Goal: Transaction & Acquisition: Purchase product/service

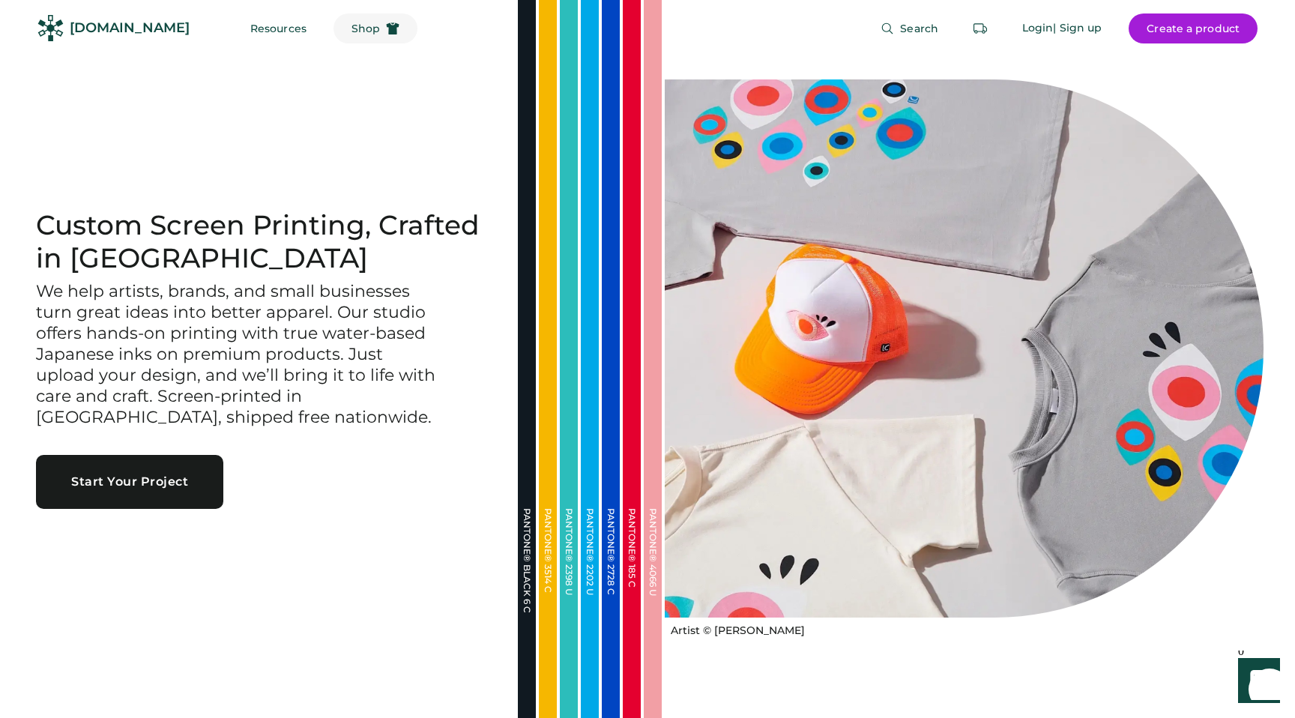
click at [352, 23] on span "Shop" at bounding box center [366, 28] width 28 height 10
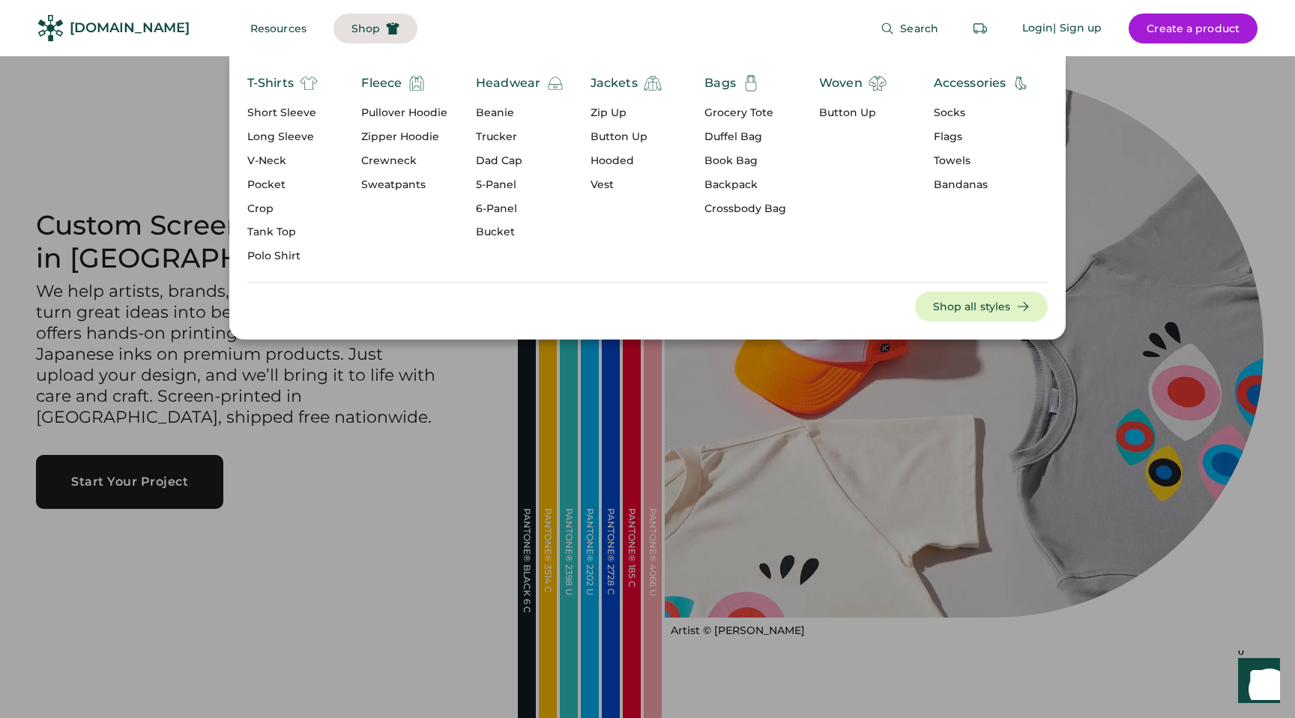
click at [498, 183] on div "5-Panel" at bounding box center [520, 185] width 88 height 15
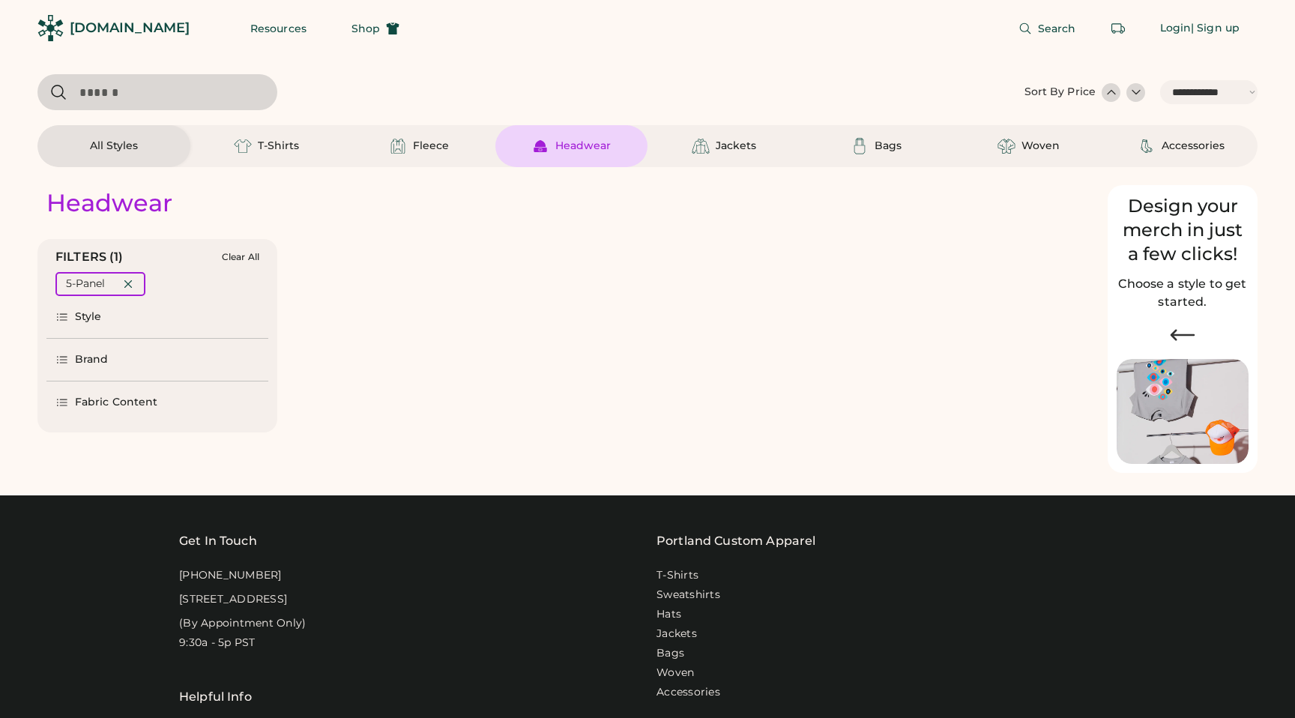
select select "*****"
select select "*"
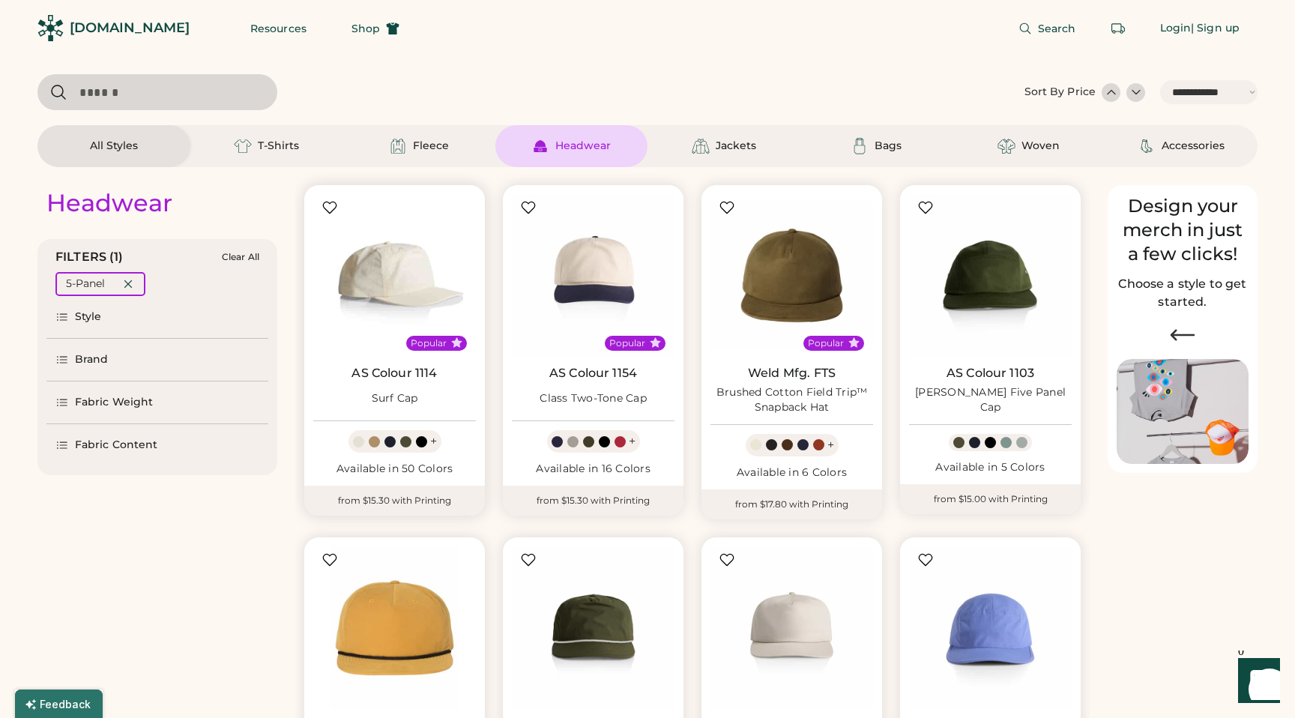
scroll to position [172, 0]
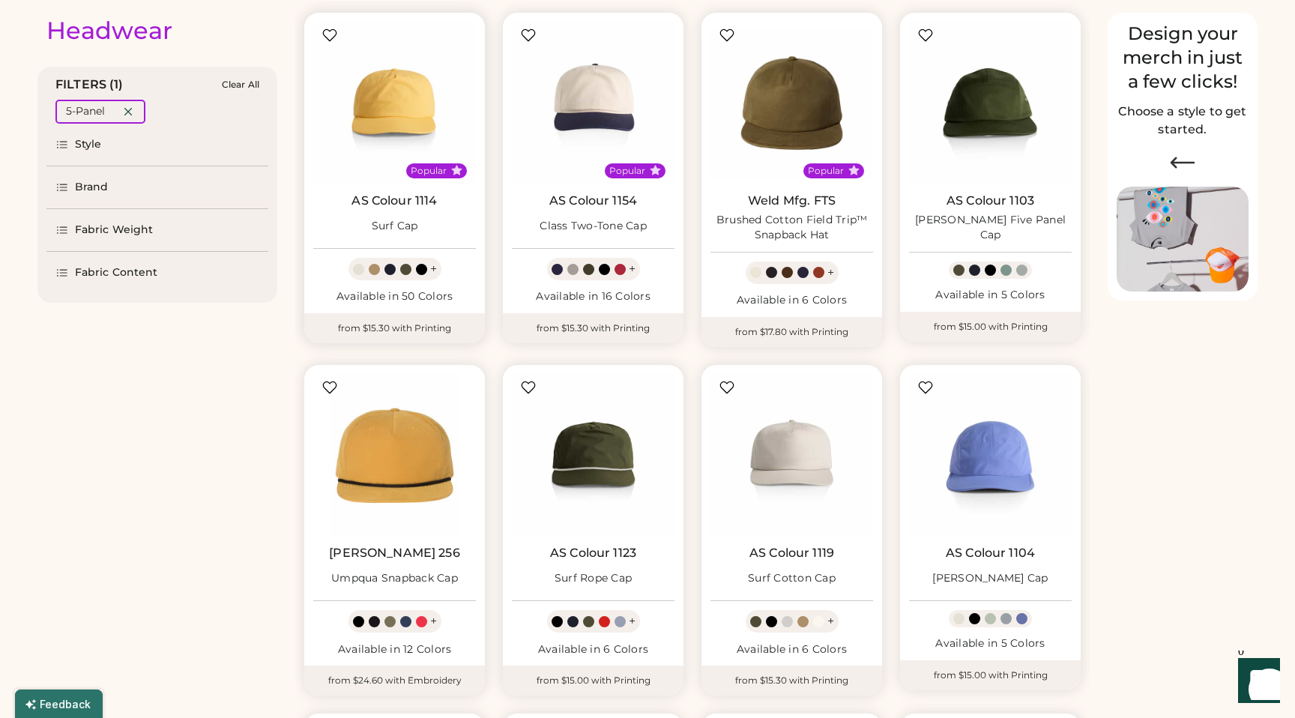
select select "*****"
select select "*"
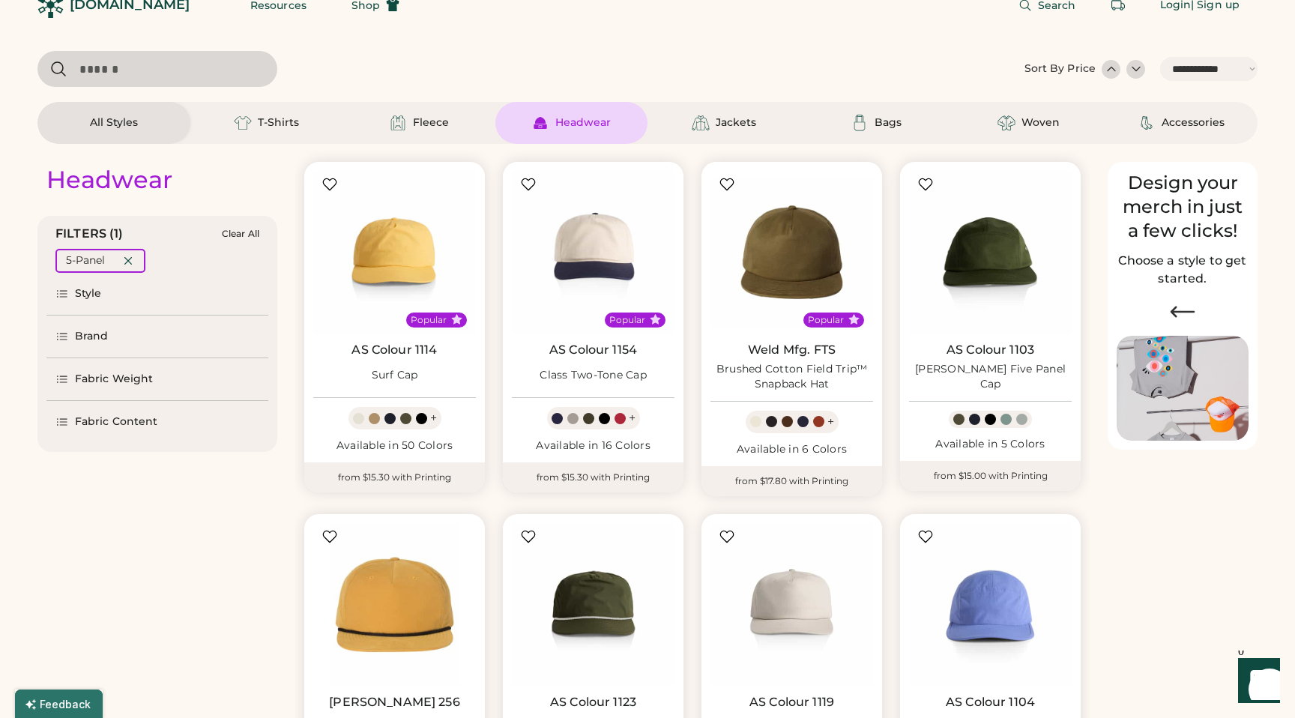
scroll to position [0, 0]
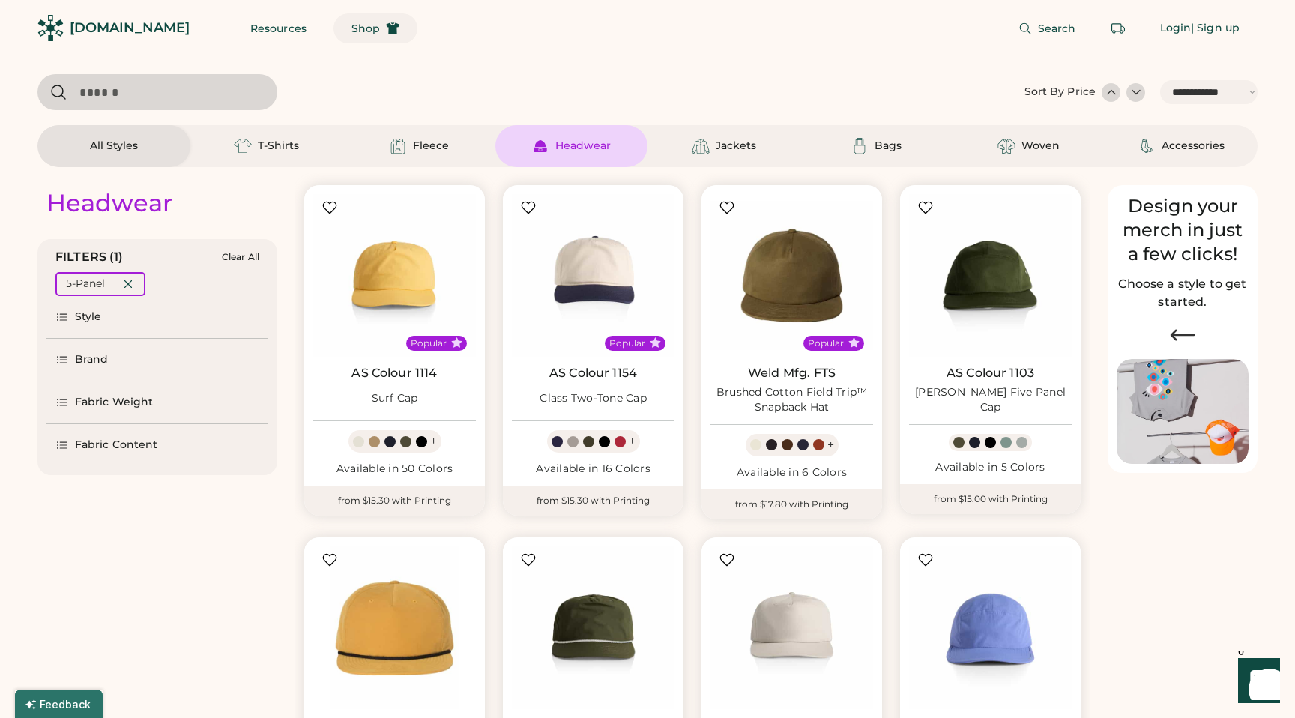
click at [352, 34] on span "Shop" at bounding box center [366, 28] width 28 height 10
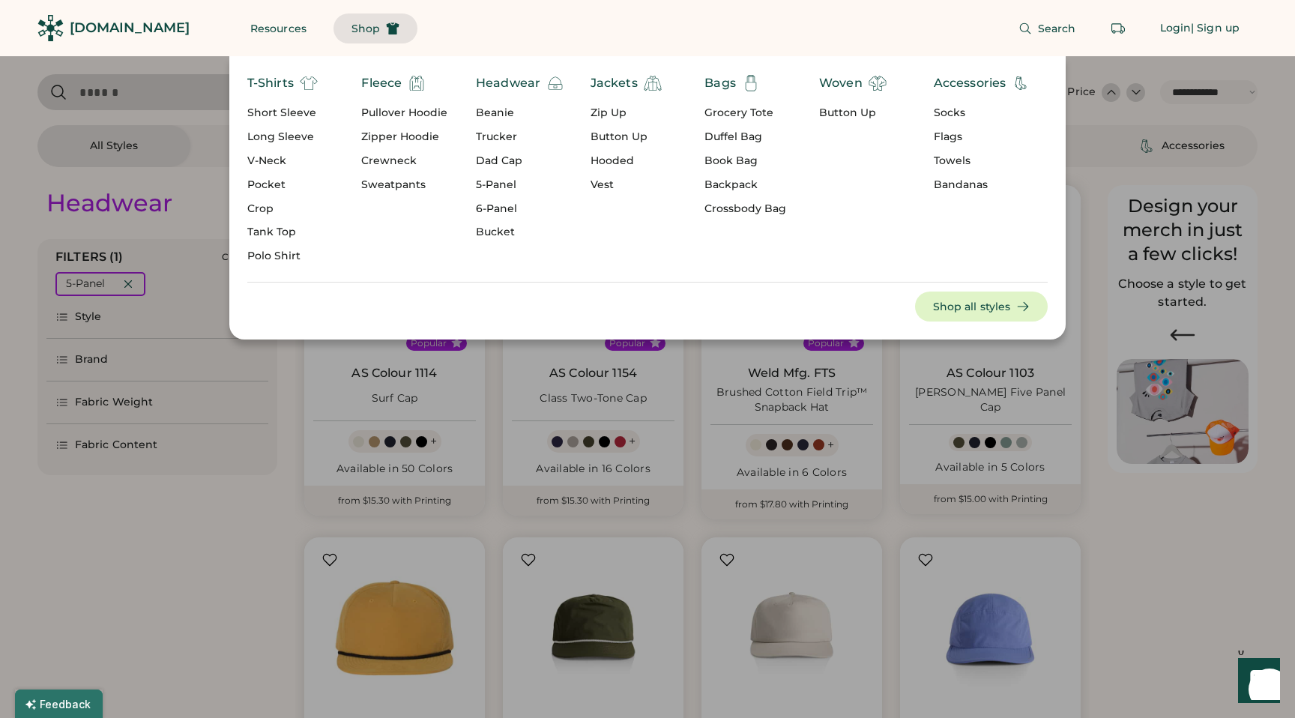
click at [500, 206] on div "6-Panel" at bounding box center [520, 209] width 88 height 15
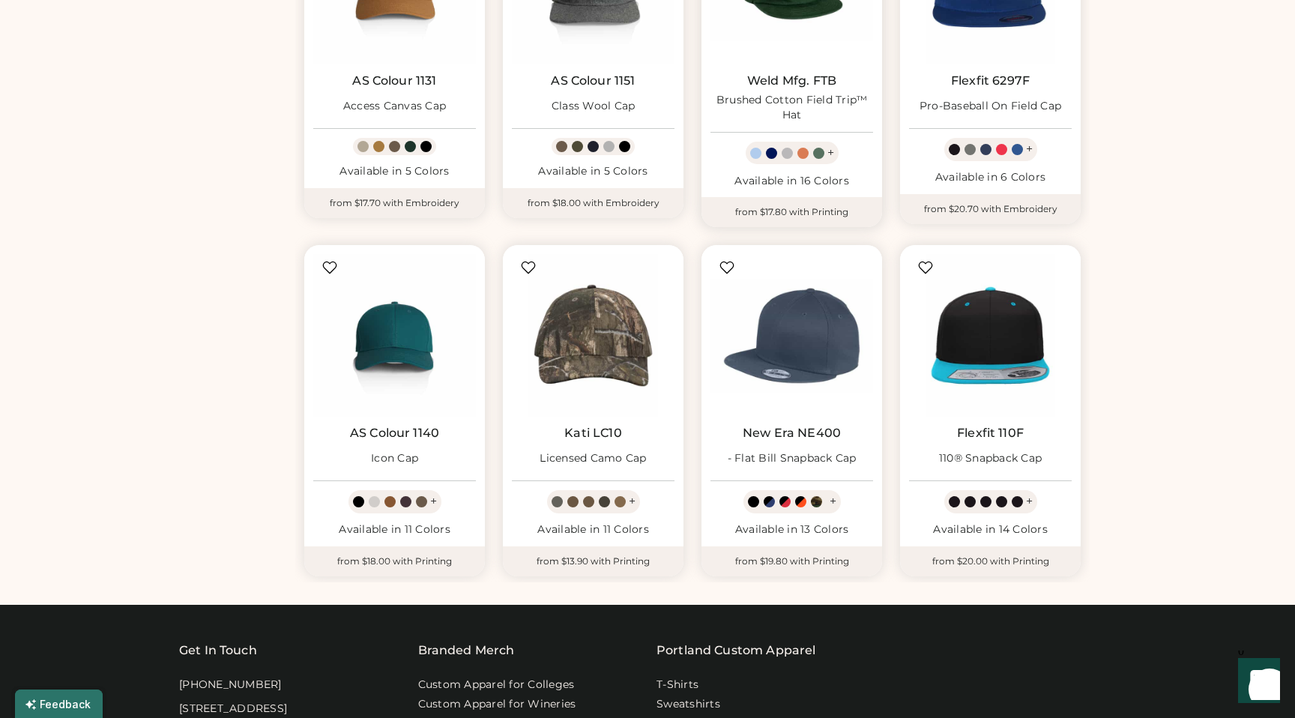
scroll to position [663, 0]
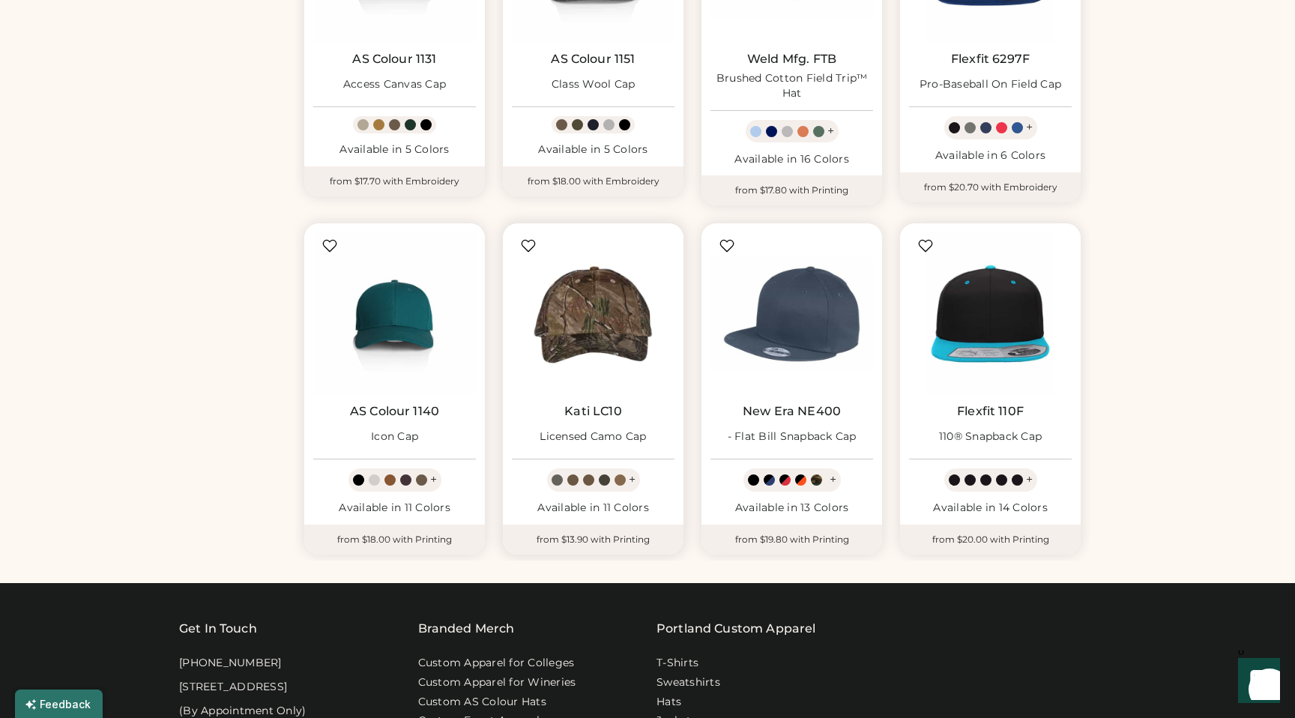
click at [579, 307] on img at bounding box center [593, 313] width 163 height 163
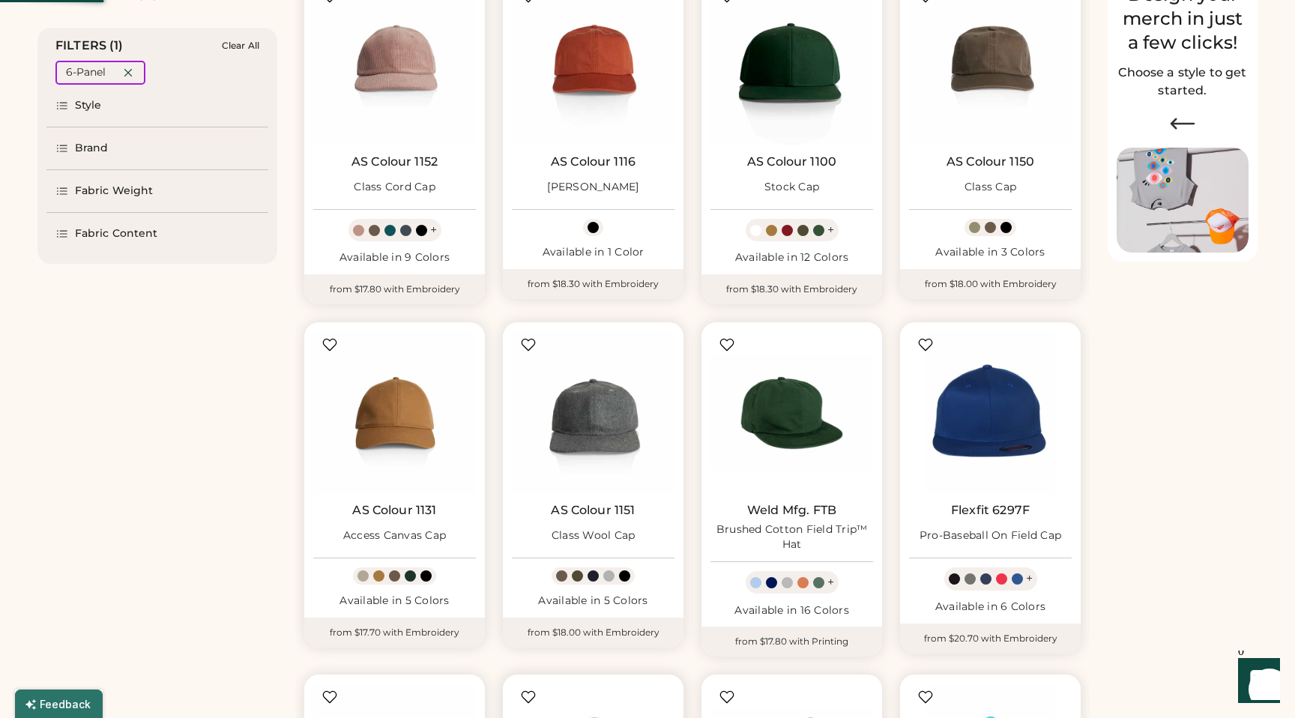
scroll to position [0, 0]
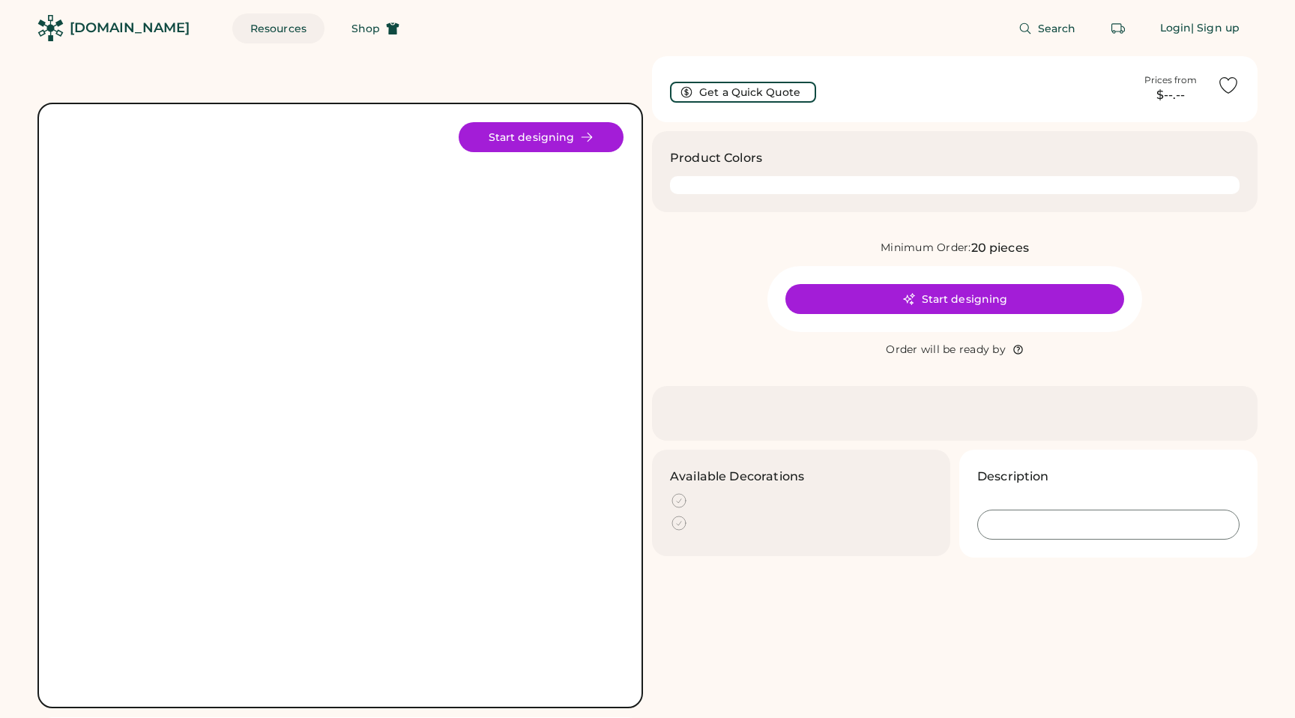
click at [232, 29] on button "Resources" at bounding box center [278, 28] width 92 height 30
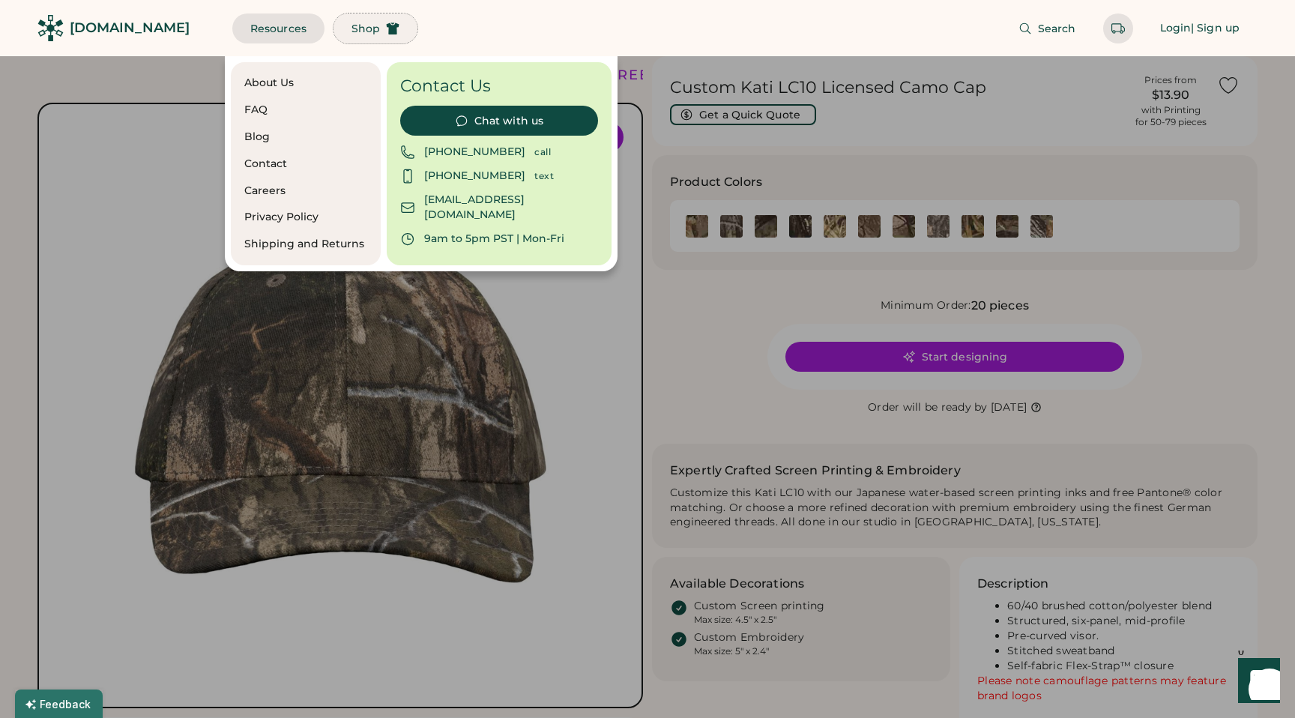
click at [352, 34] on span "Shop" at bounding box center [366, 28] width 28 height 10
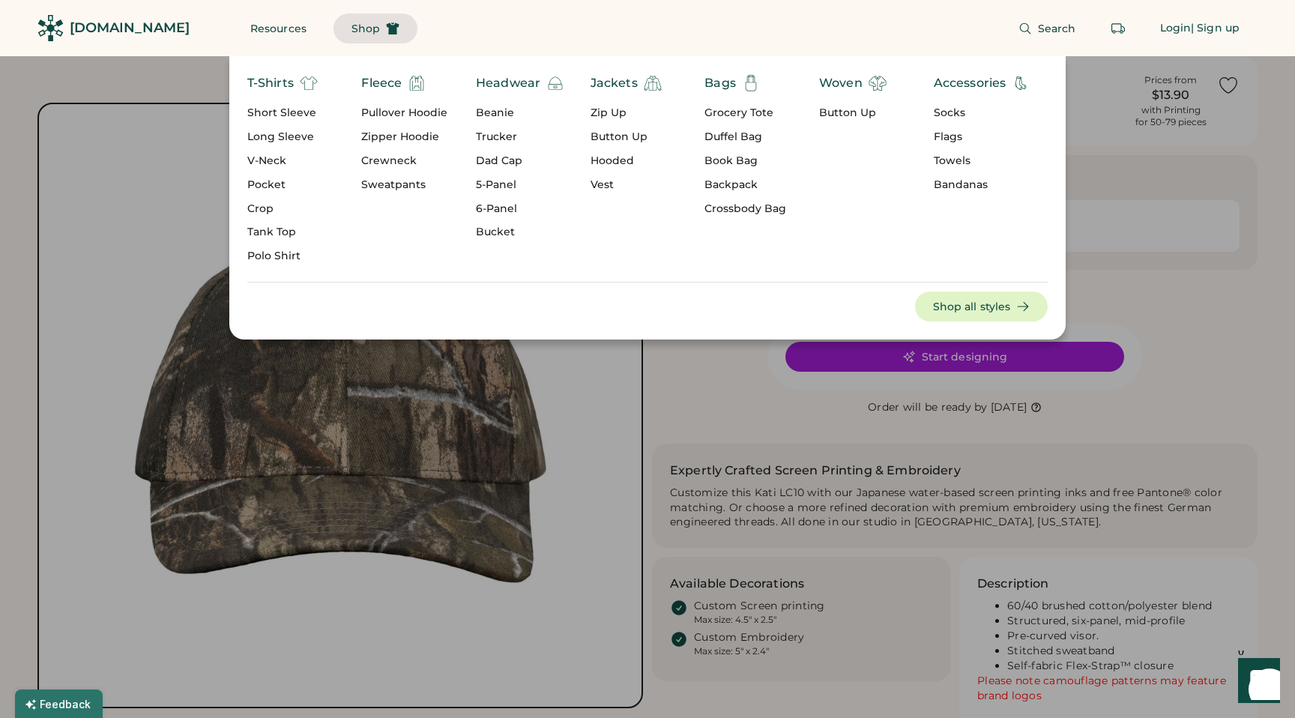
click at [840, 111] on div "Button Up" at bounding box center [852, 113] width 67 height 15
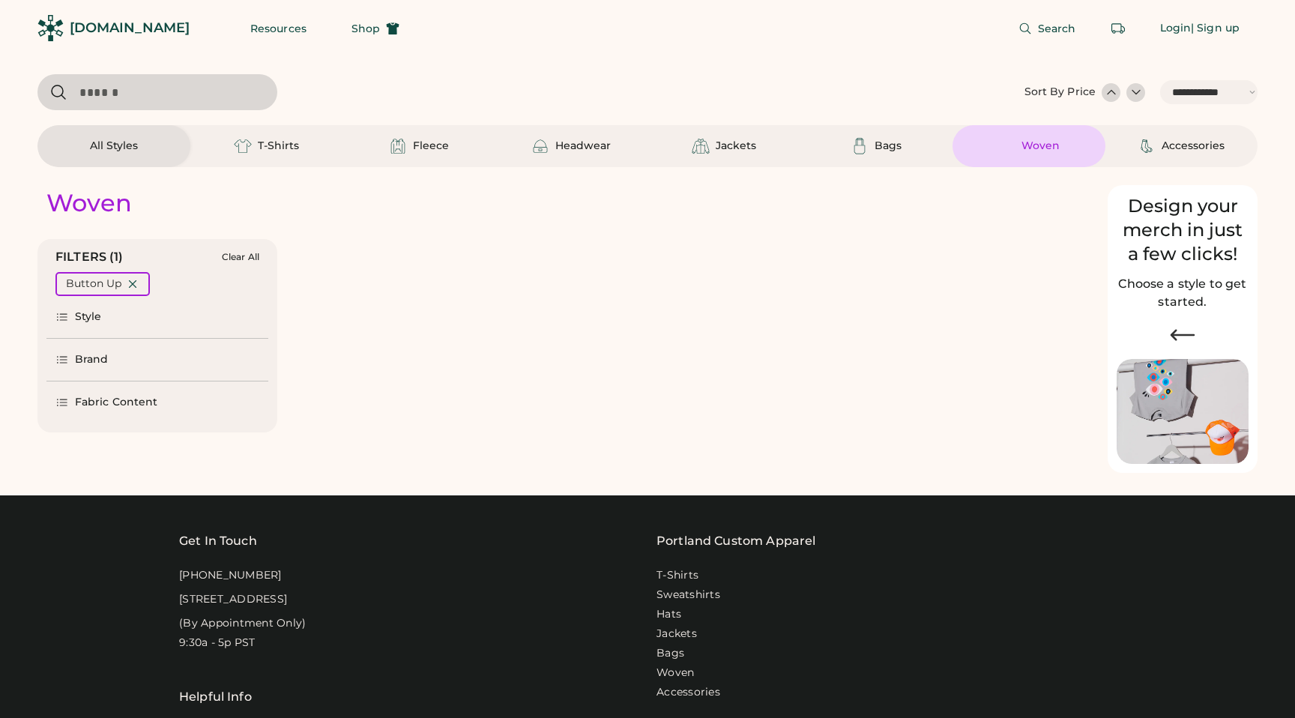
select select "*****"
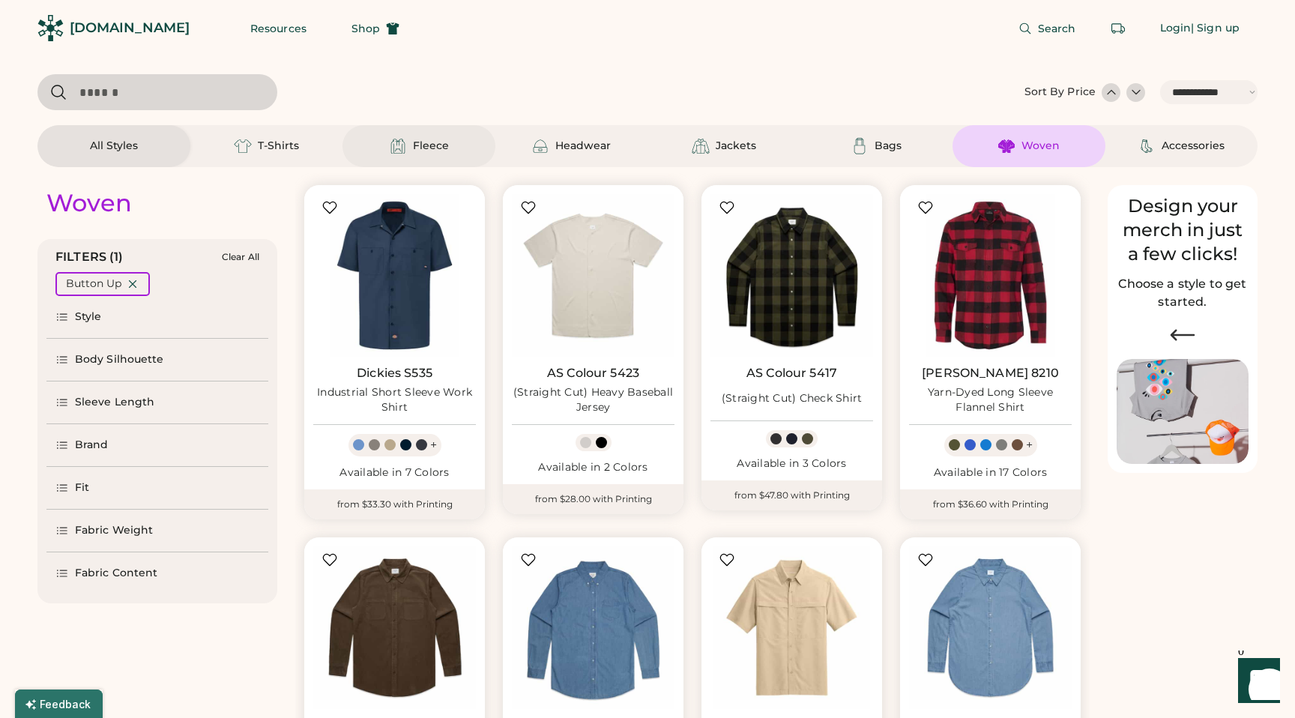
click at [441, 151] on div "Fleece" at bounding box center [431, 146] width 36 height 15
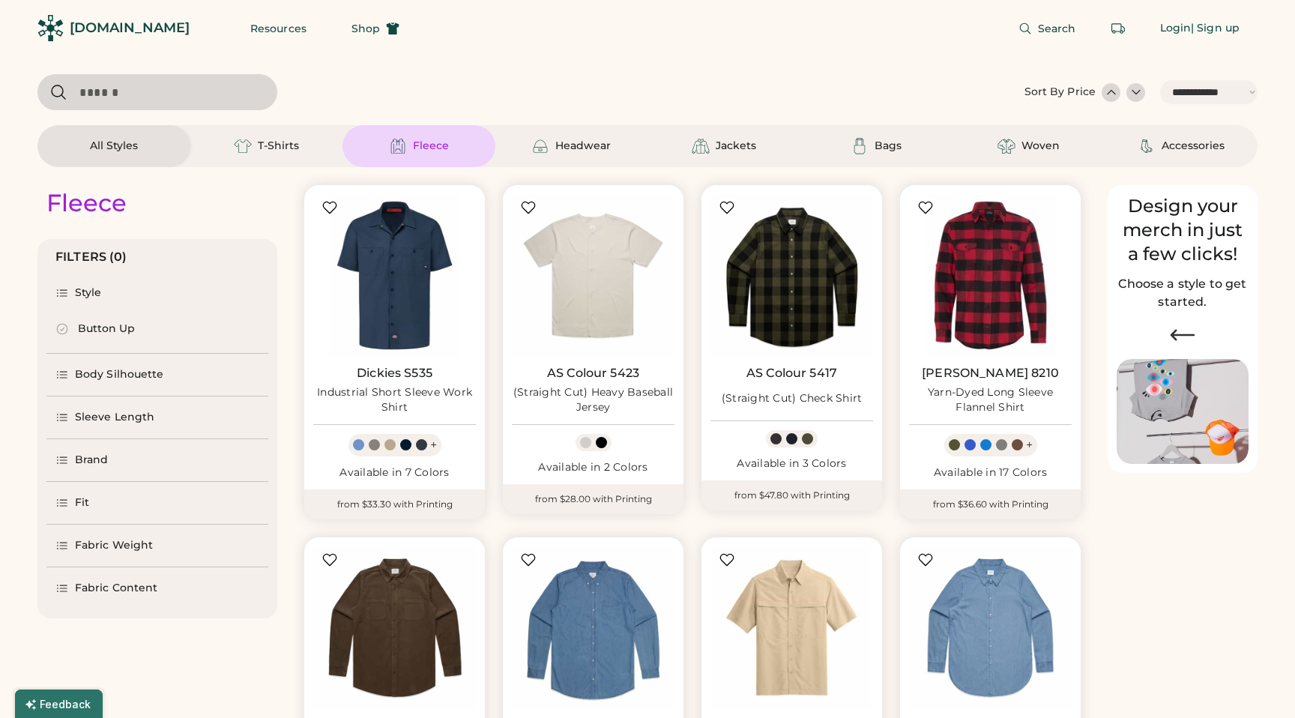
select select "*"
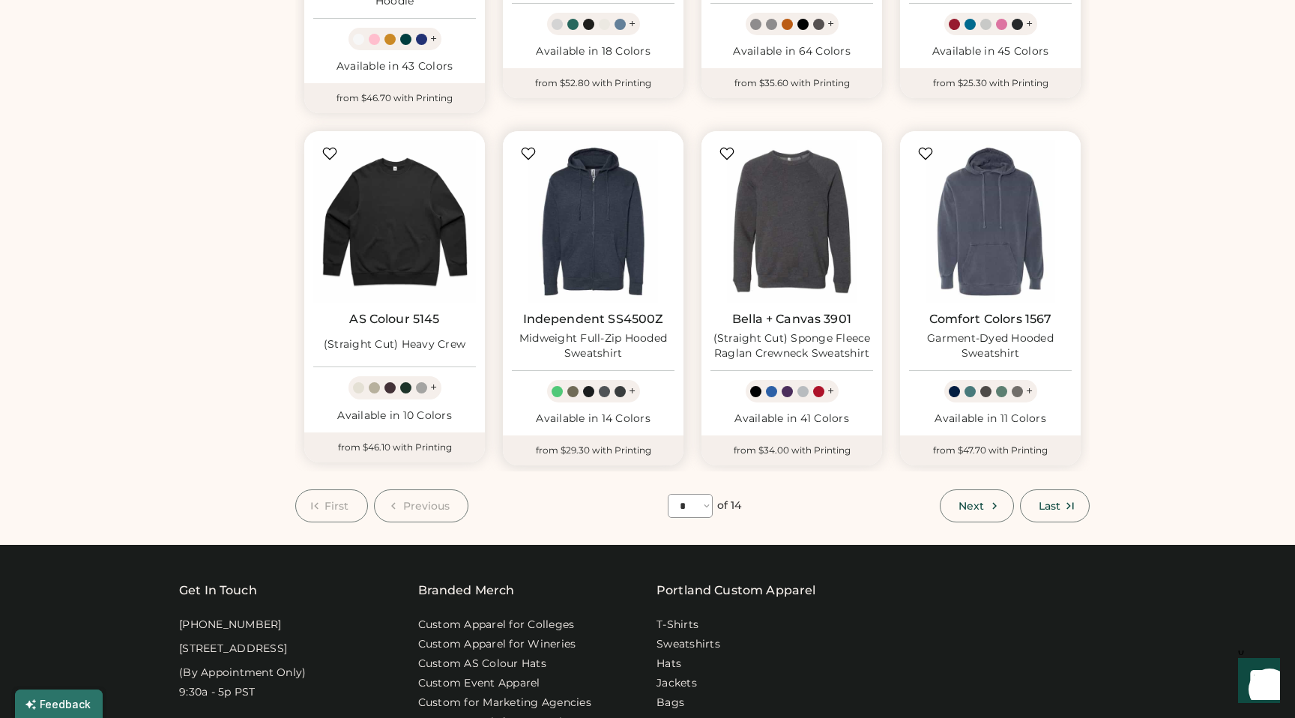
scroll to position [774, 0]
